Goal: Check status: Check status

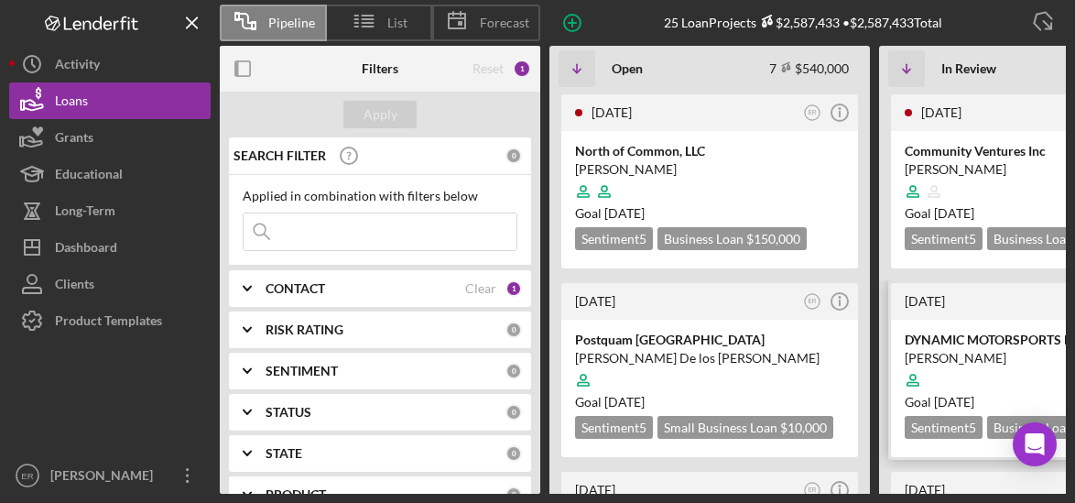
click at [996, 366] on div at bounding box center [1039, 380] width 269 height 35
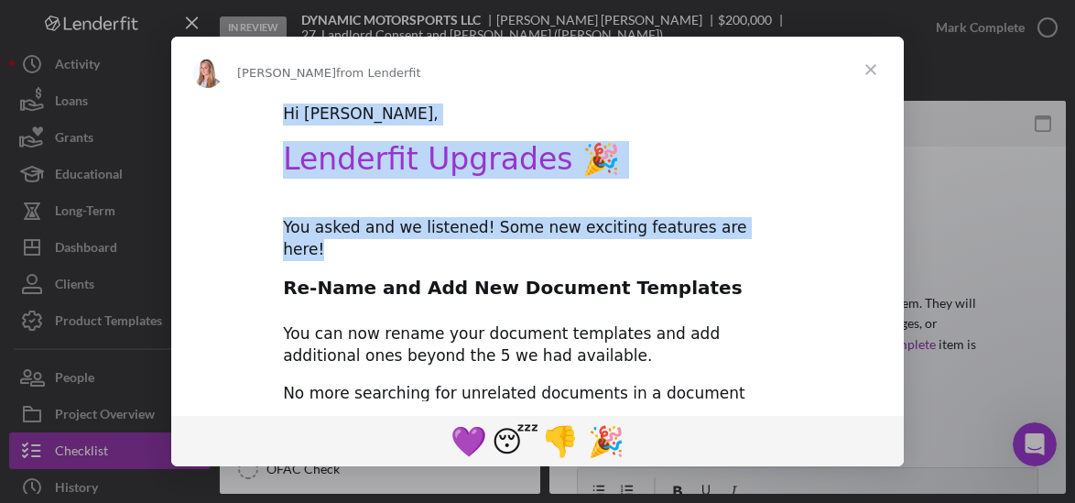
drag, startPoint x: 872, startPoint y: 63, endPoint x: 767, endPoint y: 196, distance: 168.9
click at [767, 196] on div "Allison from Lenderfit Hi Elsabel, Lenderfit Upgrades 🎉 You asked and we listen…" at bounding box center [537, 251] width 733 height 429
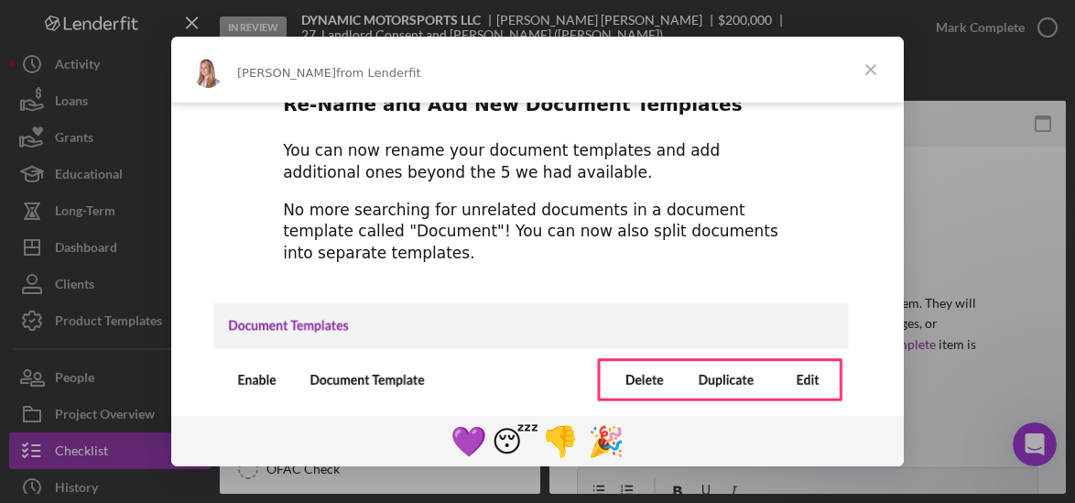
scroll to position [183, 0]
click at [867, 73] on span "Close" at bounding box center [871, 70] width 66 height 66
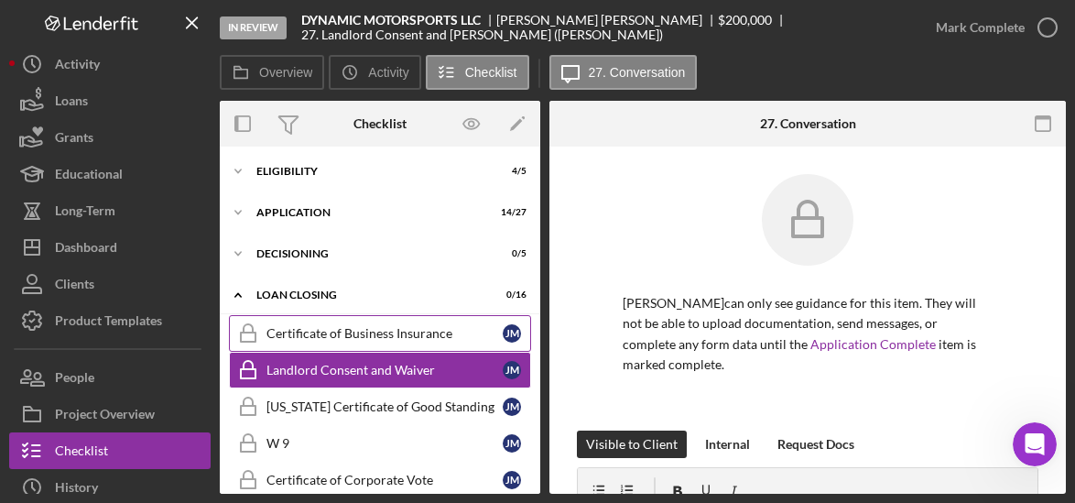
scroll to position [0, 0]
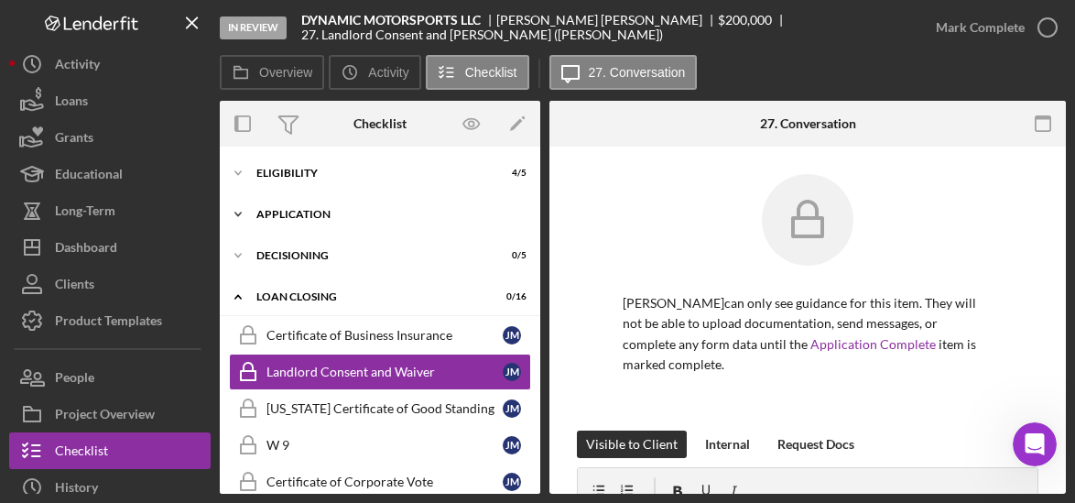
click at [311, 215] on div "Application" at bounding box center [386, 214] width 261 height 11
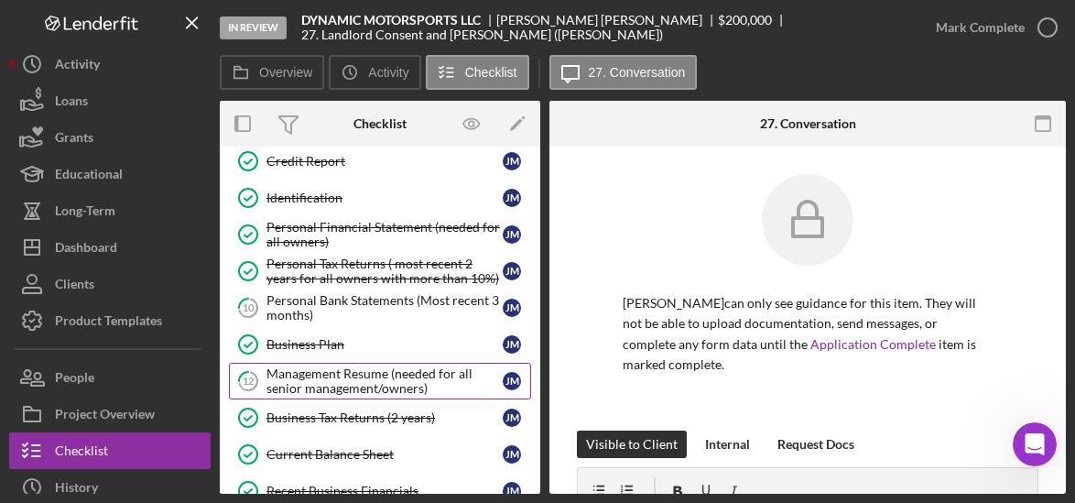
scroll to position [366, 0]
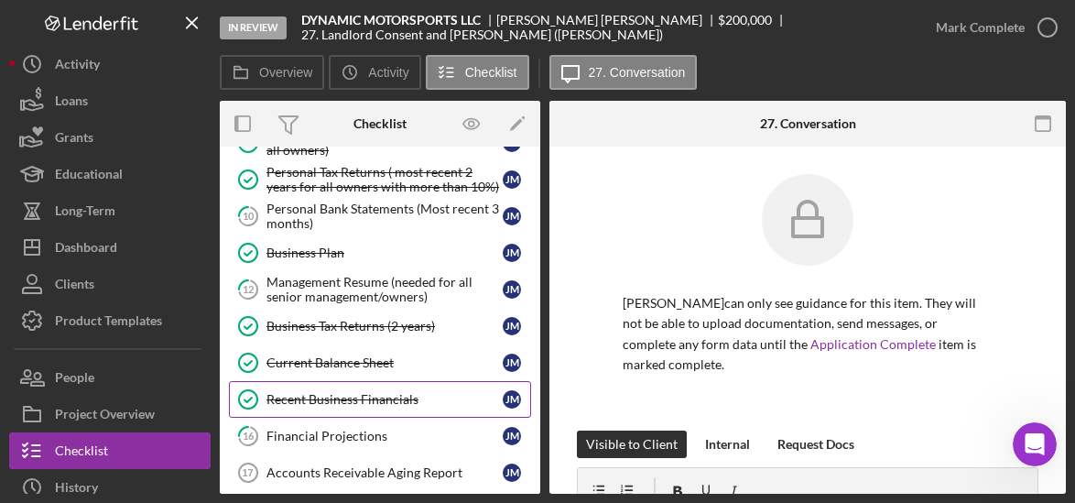
click at [399, 392] on div "Recent Business Financials" at bounding box center [384, 399] width 236 height 15
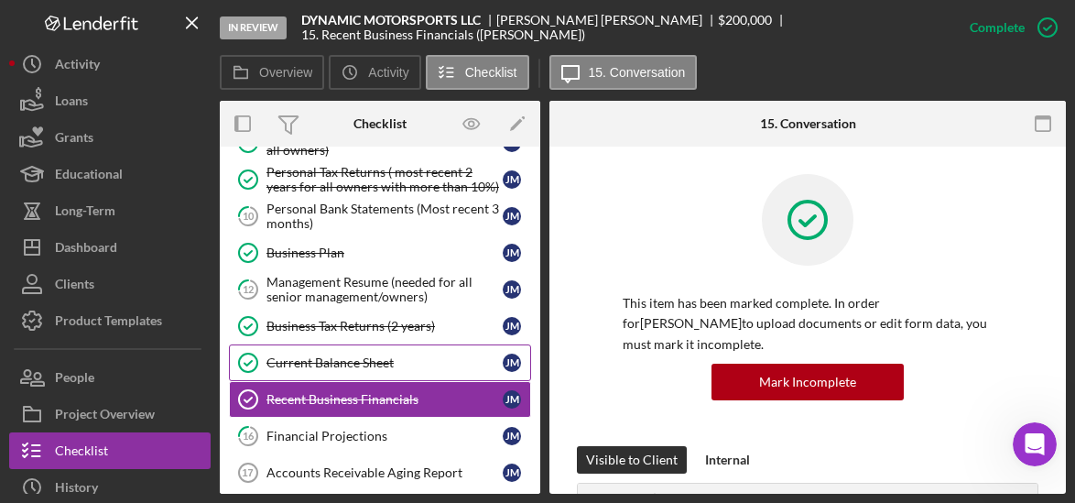
click at [390, 355] on div "Current Balance Sheet" at bounding box center [384, 362] width 236 height 15
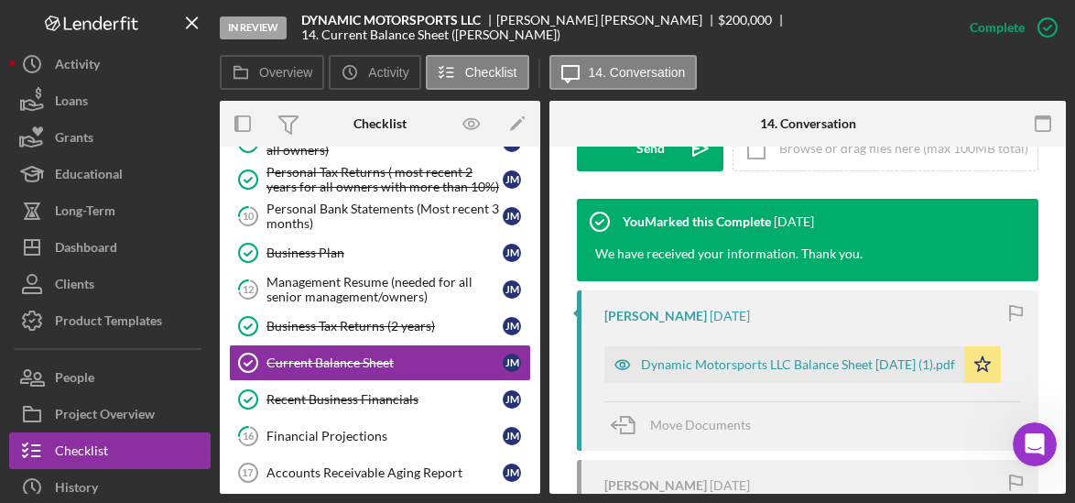
scroll to position [577, 0]
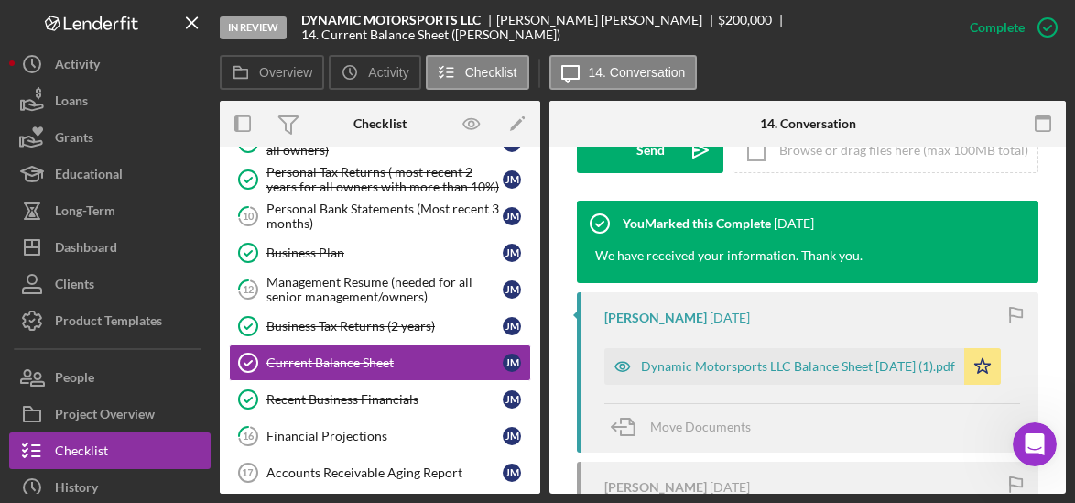
click at [746, 371] on div "Dynamic Motorsports LLC Balance Sheet Nov. 2024 (1).pdf" at bounding box center [798, 366] width 314 height 15
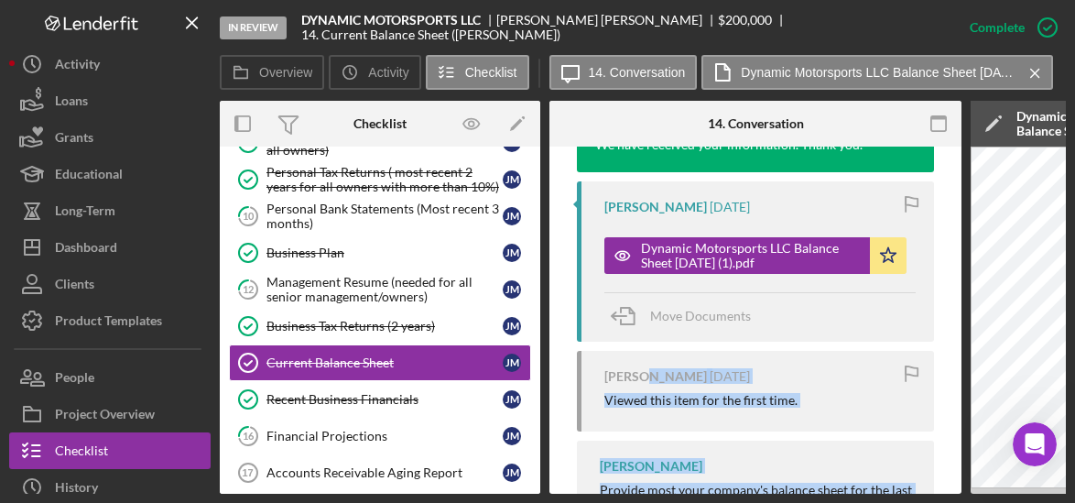
scroll to position [769, 0]
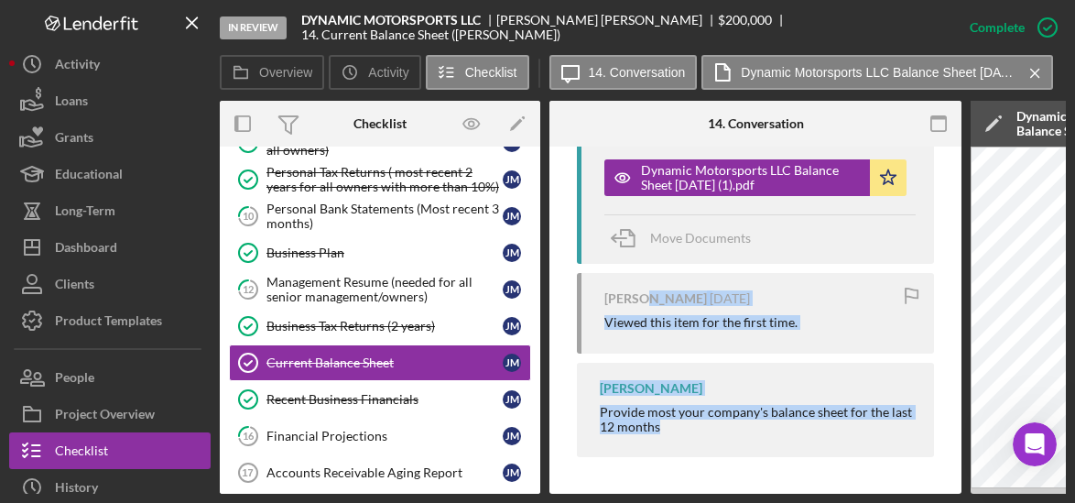
drag, startPoint x: 653, startPoint y: 486, endPoint x: 870, endPoint y: 496, distance: 217.3
click at [888, 500] on div "In Review DYNAMIC MOTORSPORTS LLC JEREMY MARSHALL $200,000 $200,000 14. Current…" at bounding box center [537, 251] width 1075 height 503
drag, startPoint x: 718, startPoint y: 494, endPoint x: 778, endPoint y: 490, distance: 60.5
click at [778, 490] on div "Overview Internal Workflow Stage In Review Icon/Dropdown Arrow Archive (can una…" at bounding box center [643, 297] width 846 height 393
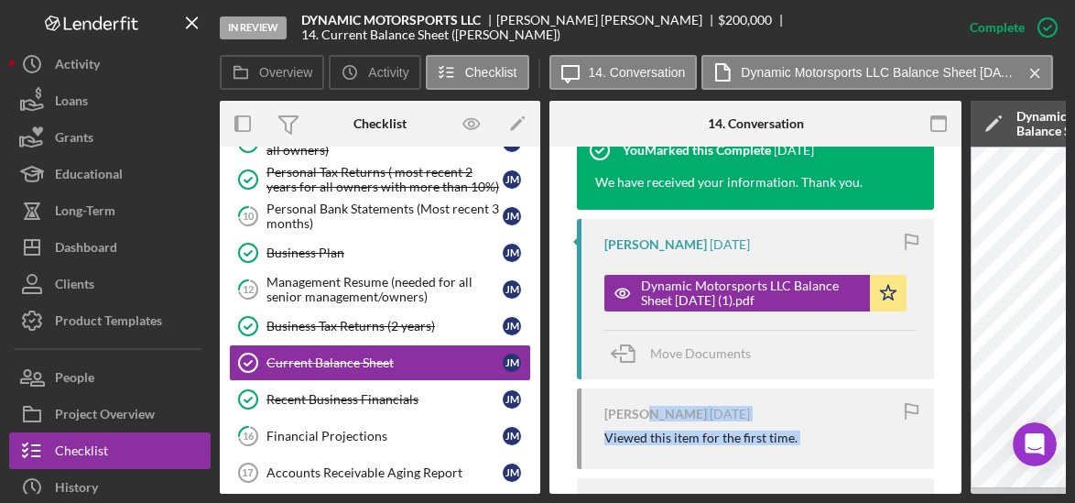
scroll to position [494, 0]
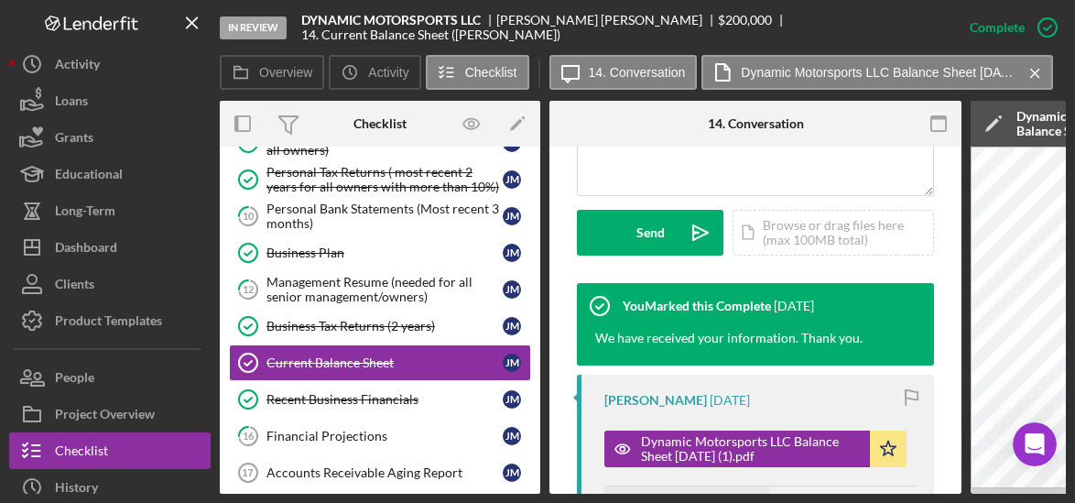
click at [629, 487] on icon "button" at bounding box center [627, 509] width 46 height 46
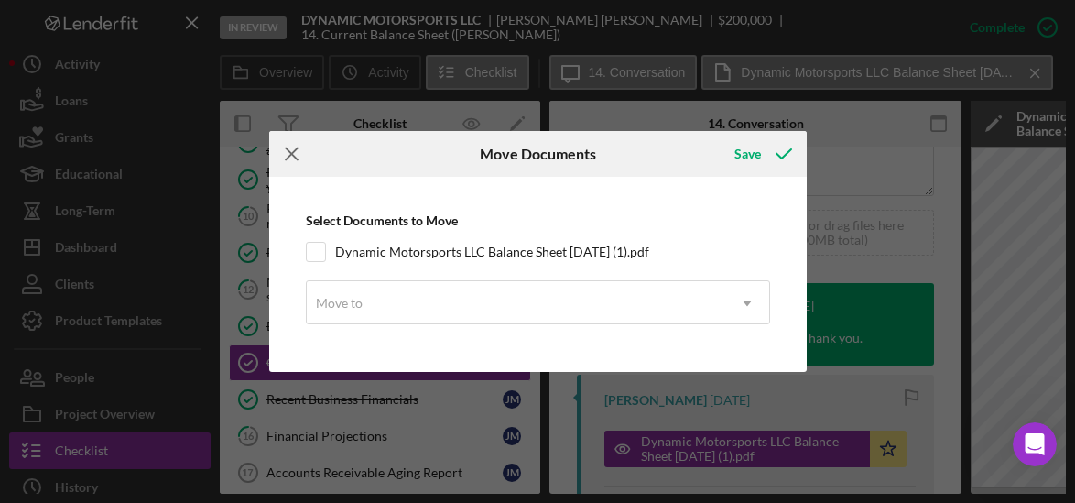
click at [287, 157] on line at bounding box center [292, 154] width 12 height 12
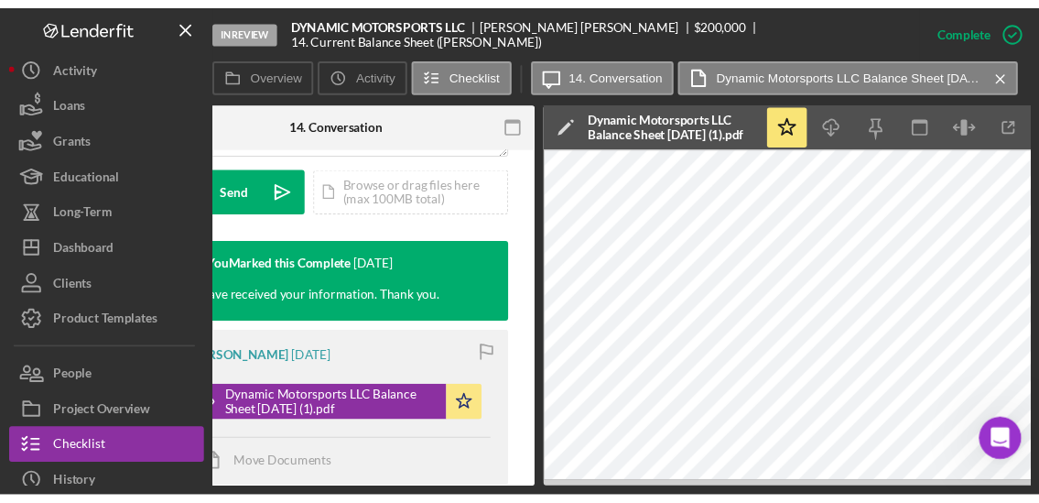
scroll to position [0, 454]
